Goal: Task Accomplishment & Management: Use online tool/utility

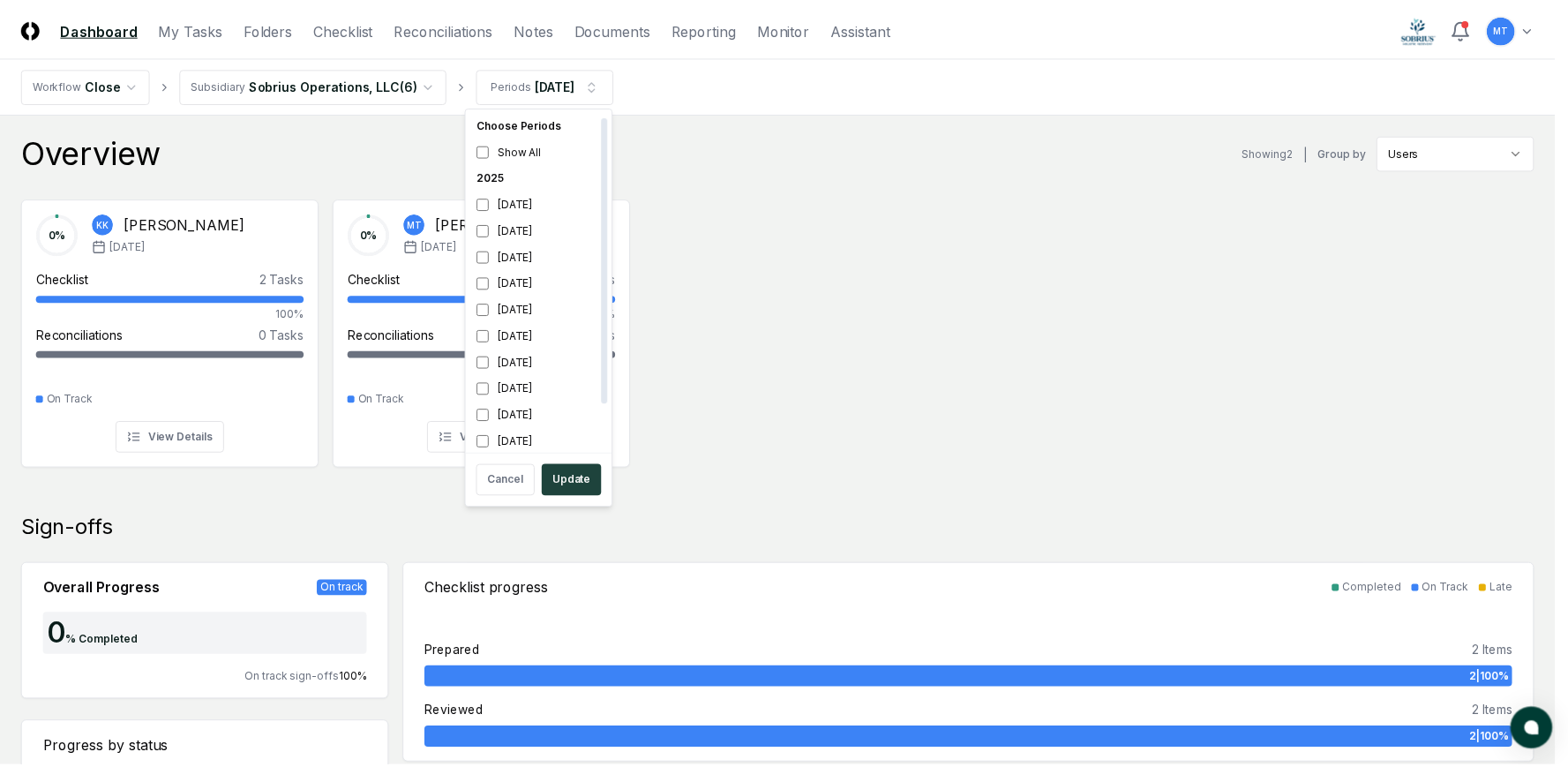
scroll to position [5, 0]
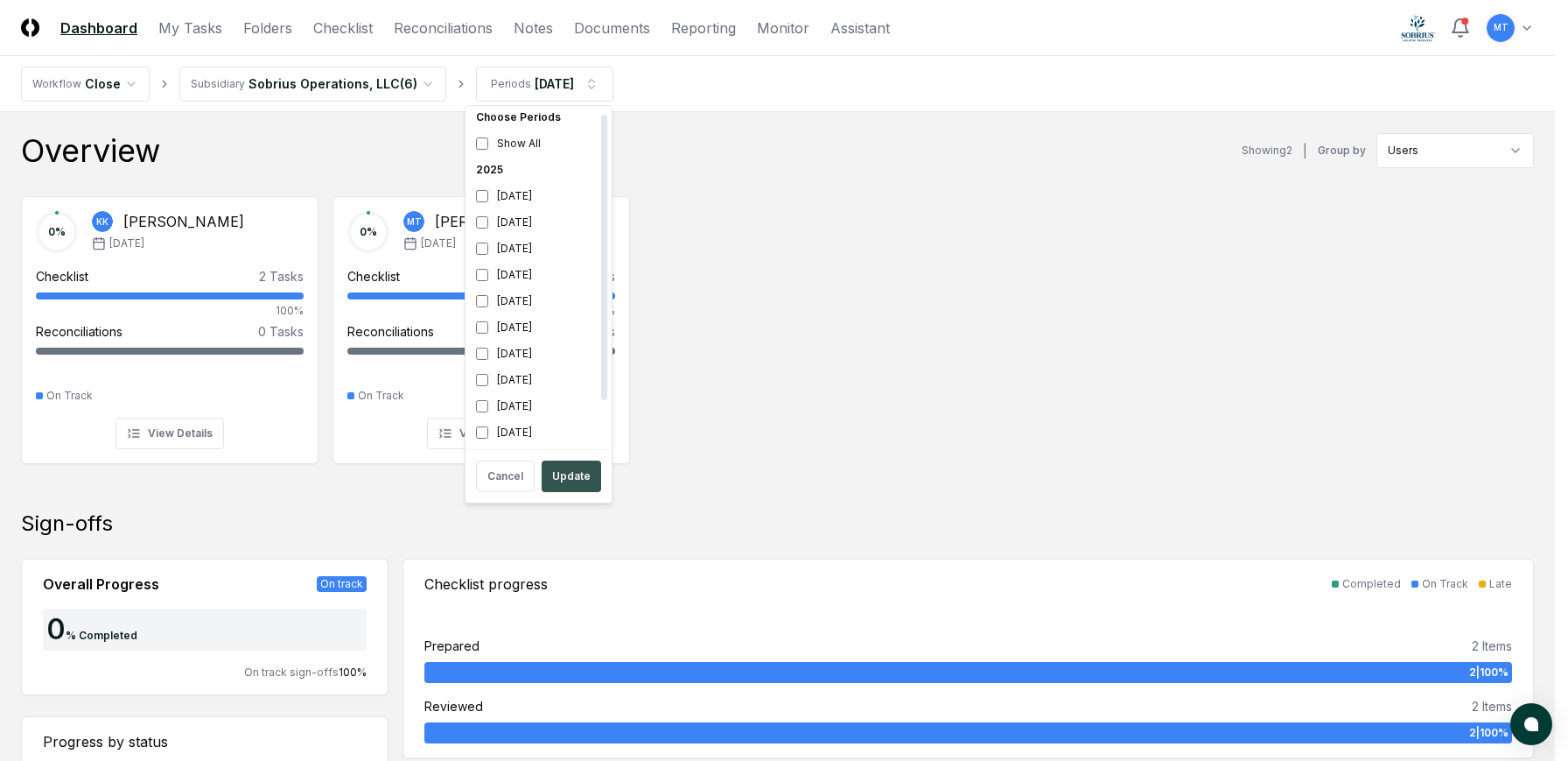
click at [588, 482] on button "Update" at bounding box center [571, 476] width 60 height 31
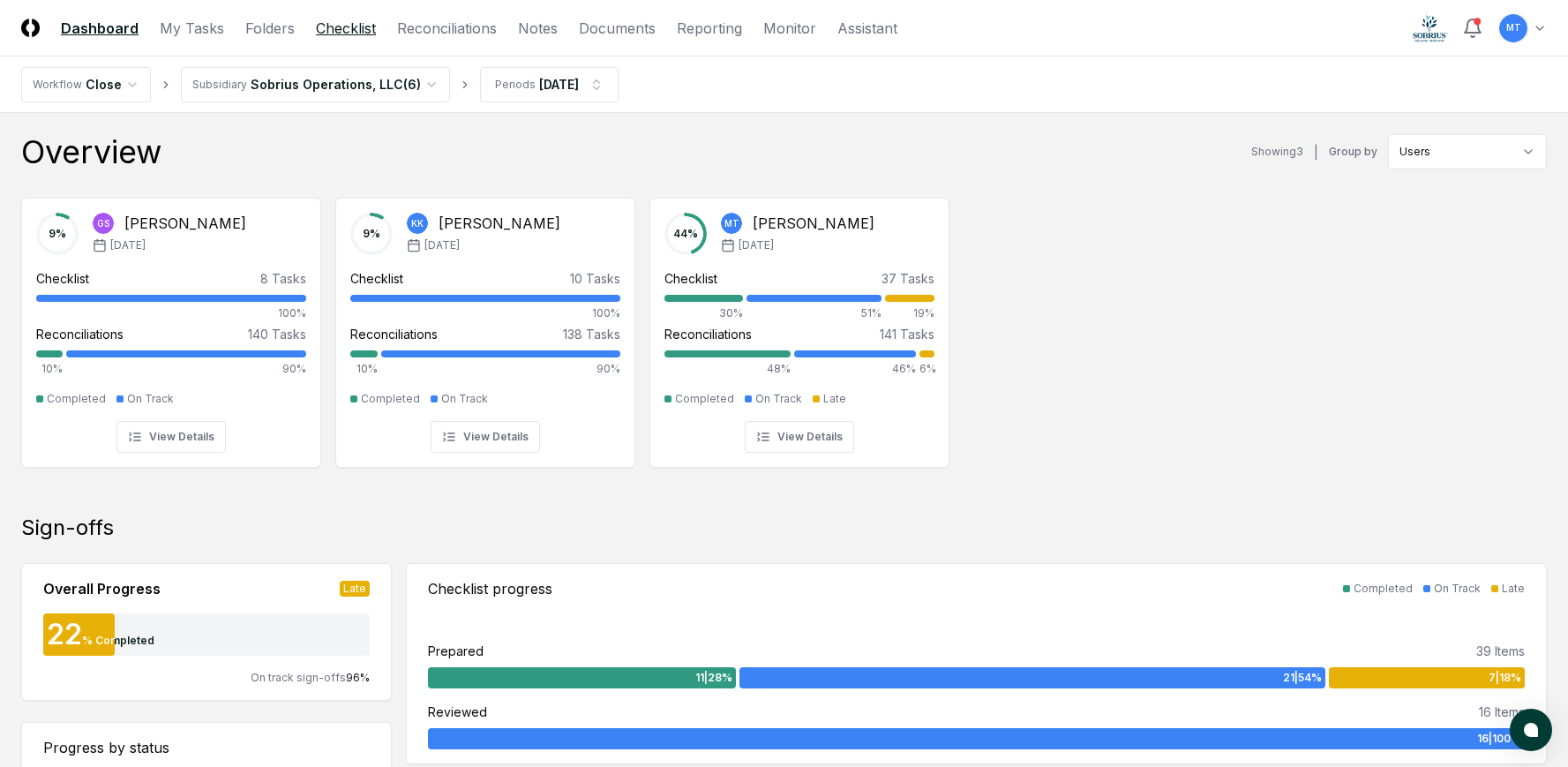
click at [366, 32] on link "Checklist" at bounding box center [345, 28] width 60 height 21
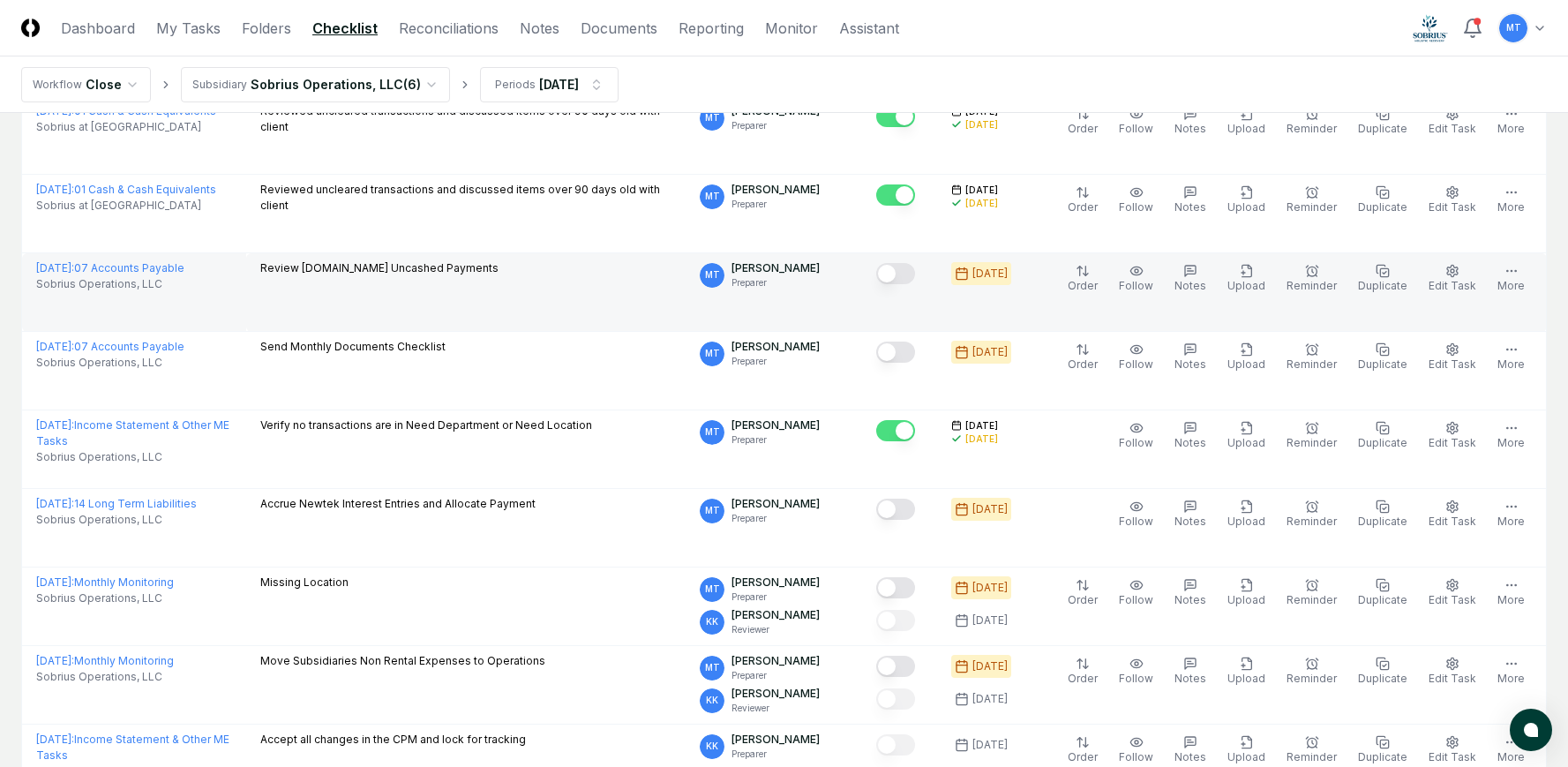
scroll to position [706, 0]
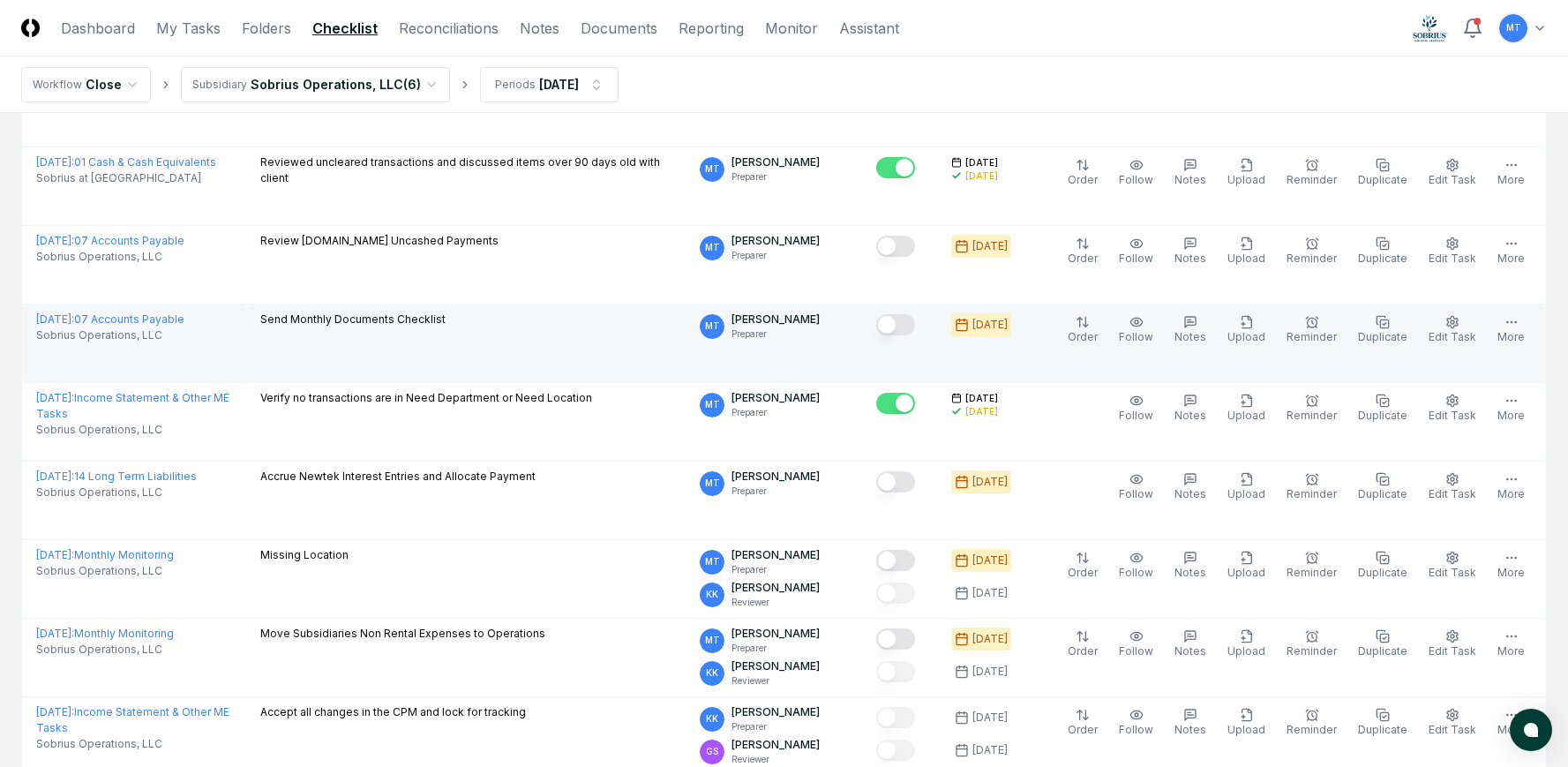
click at [915, 327] on button "Mark complete" at bounding box center [895, 324] width 39 height 21
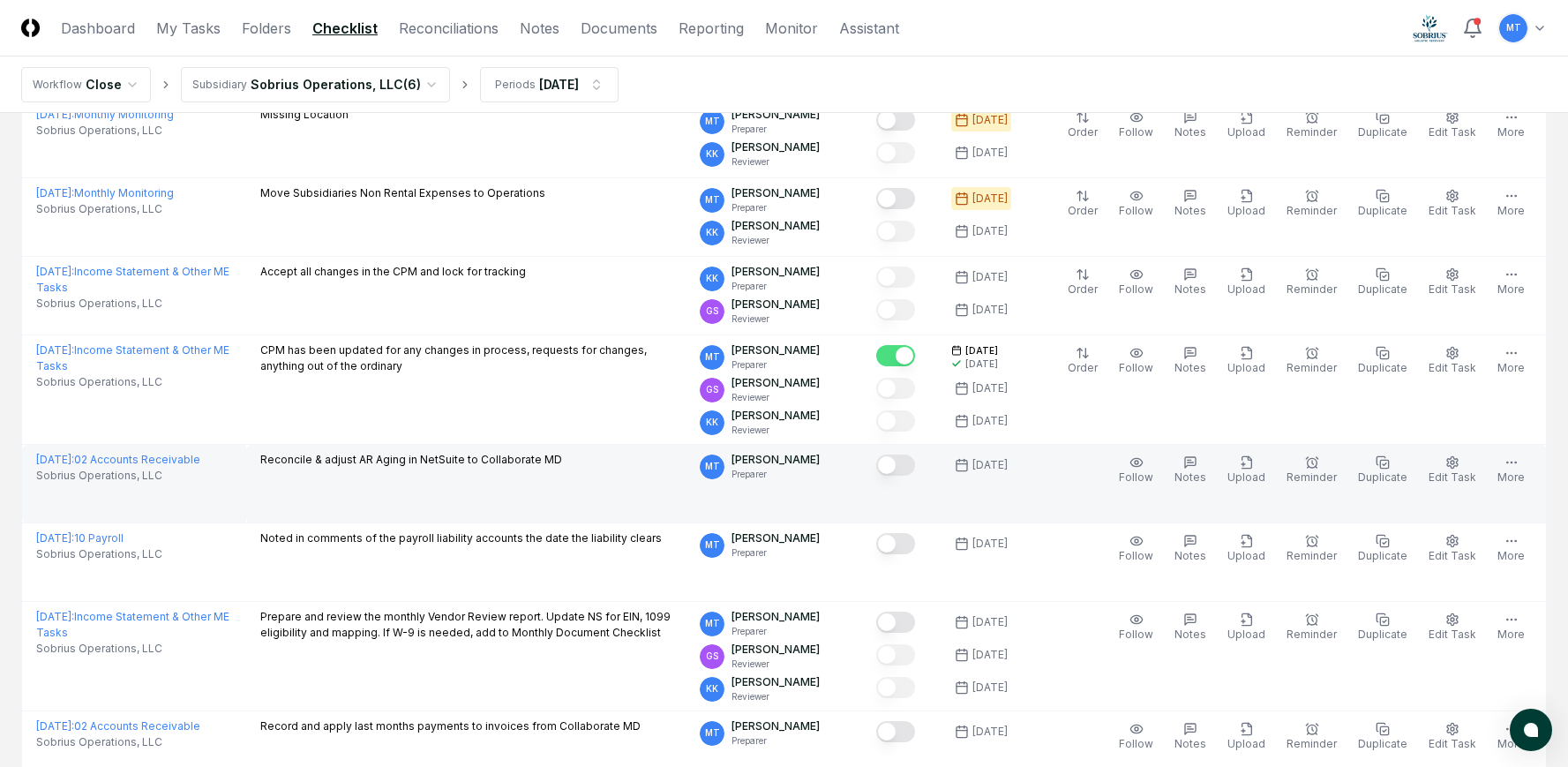
scroll to position [1147, 0]
click at [915, 462] on button "Mark complete" at bounding box center [895, 463] width 39 height 21
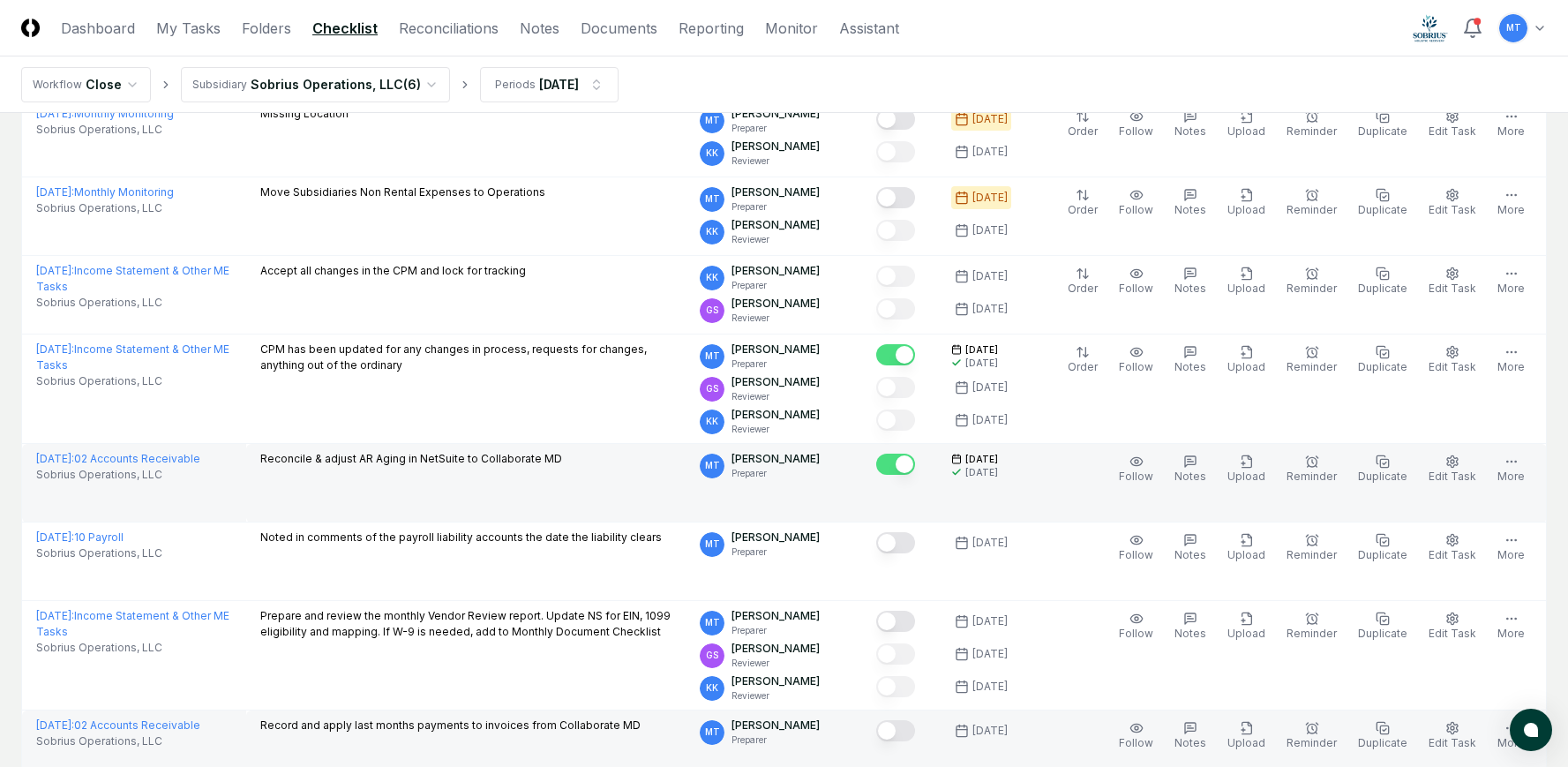
click at [915, 732] on button "Mark complete" at bounding box center [895, 729] width 39 height 21
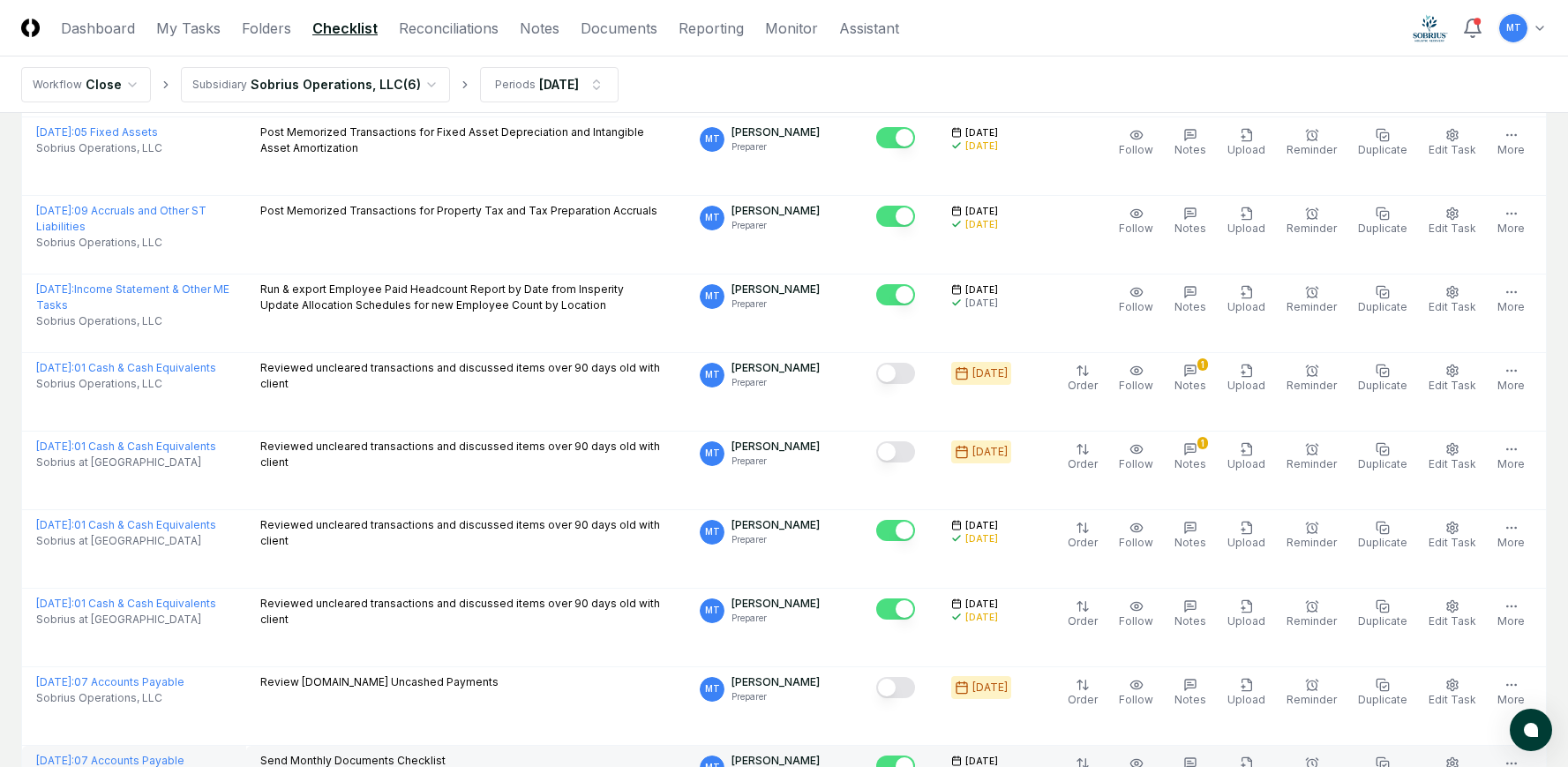
scroll to position [0, 0]
